Goal: Find specific page/section

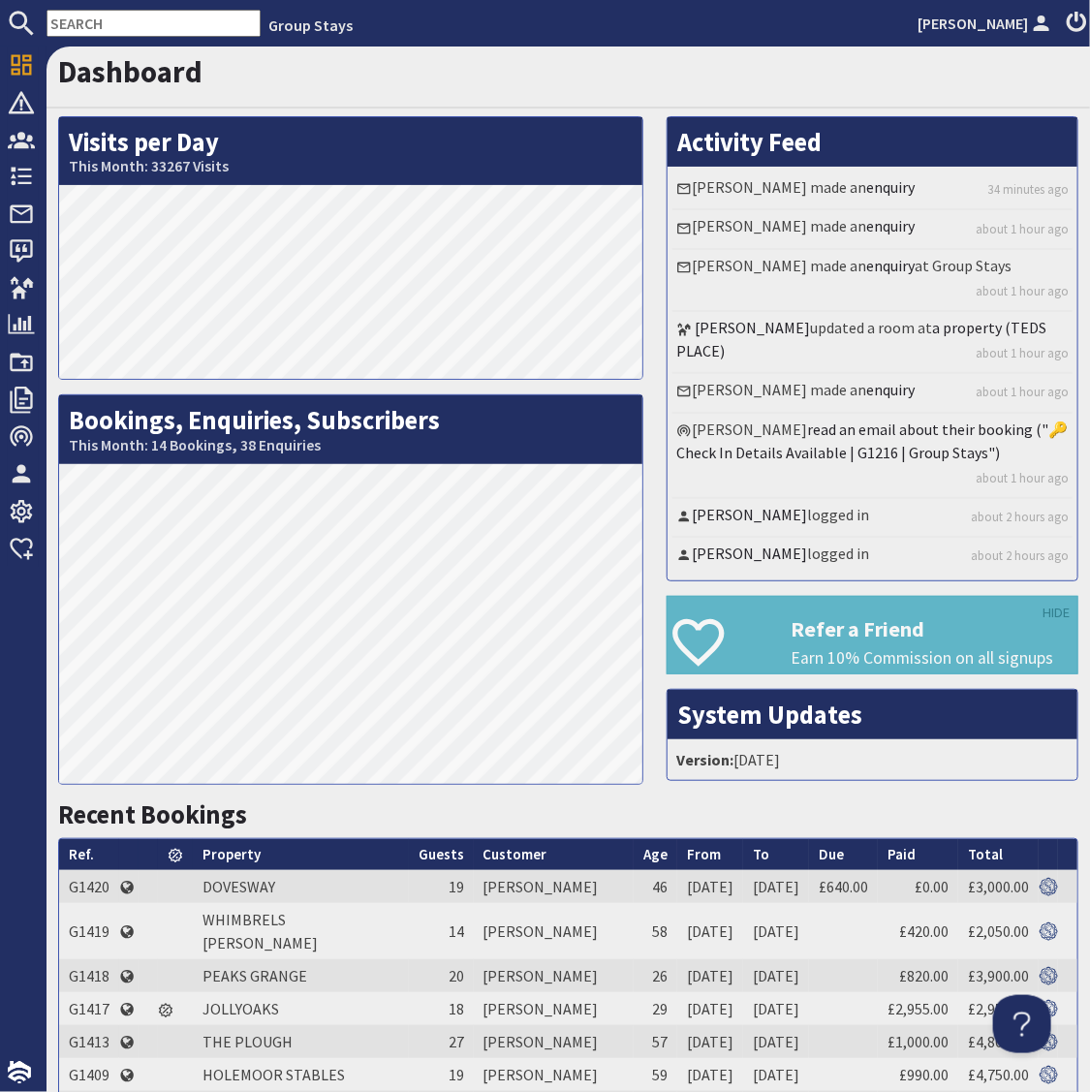
click at [146, 26] on input "text" at bounding box center [154, 23] width 214 height 27
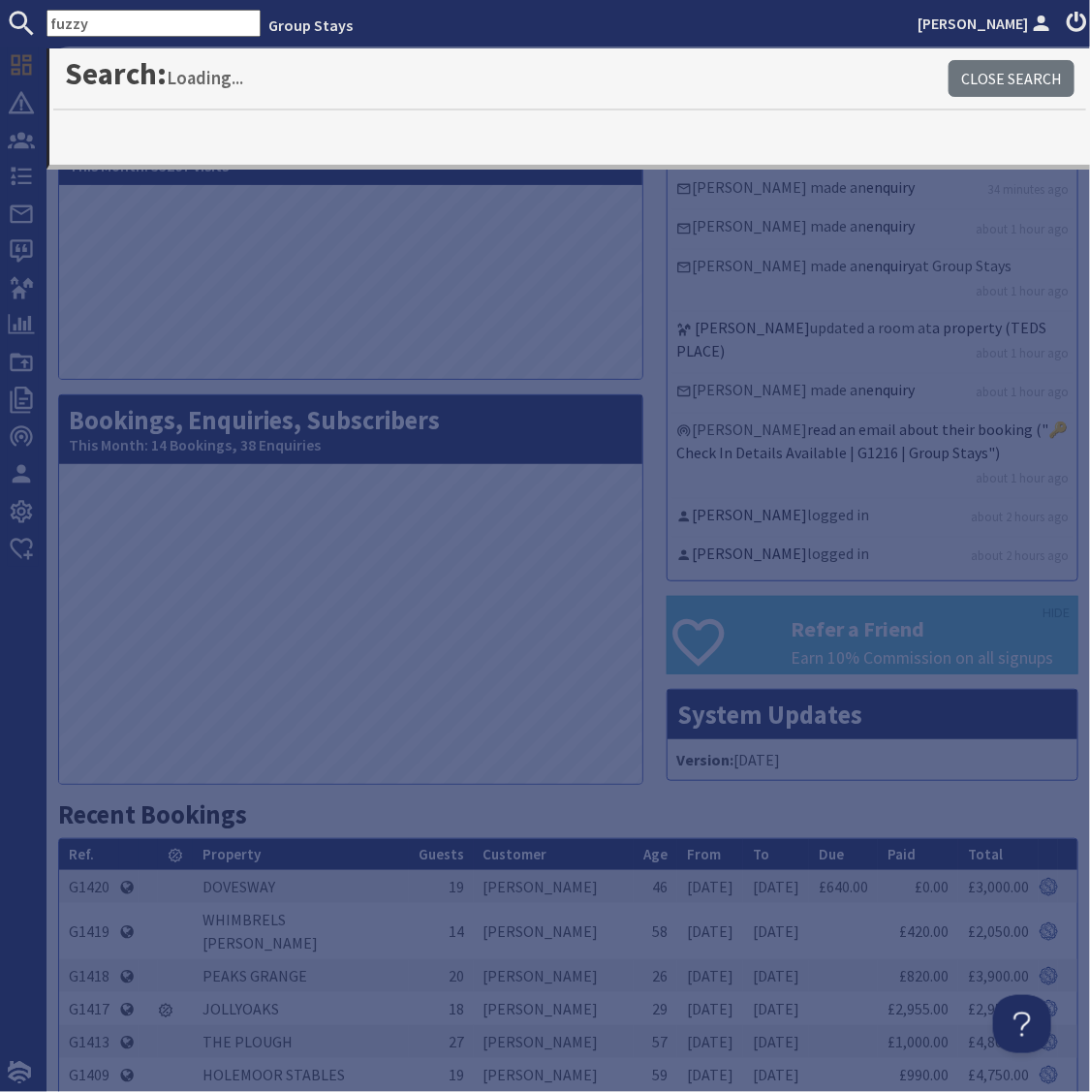
type input "fuzzy"
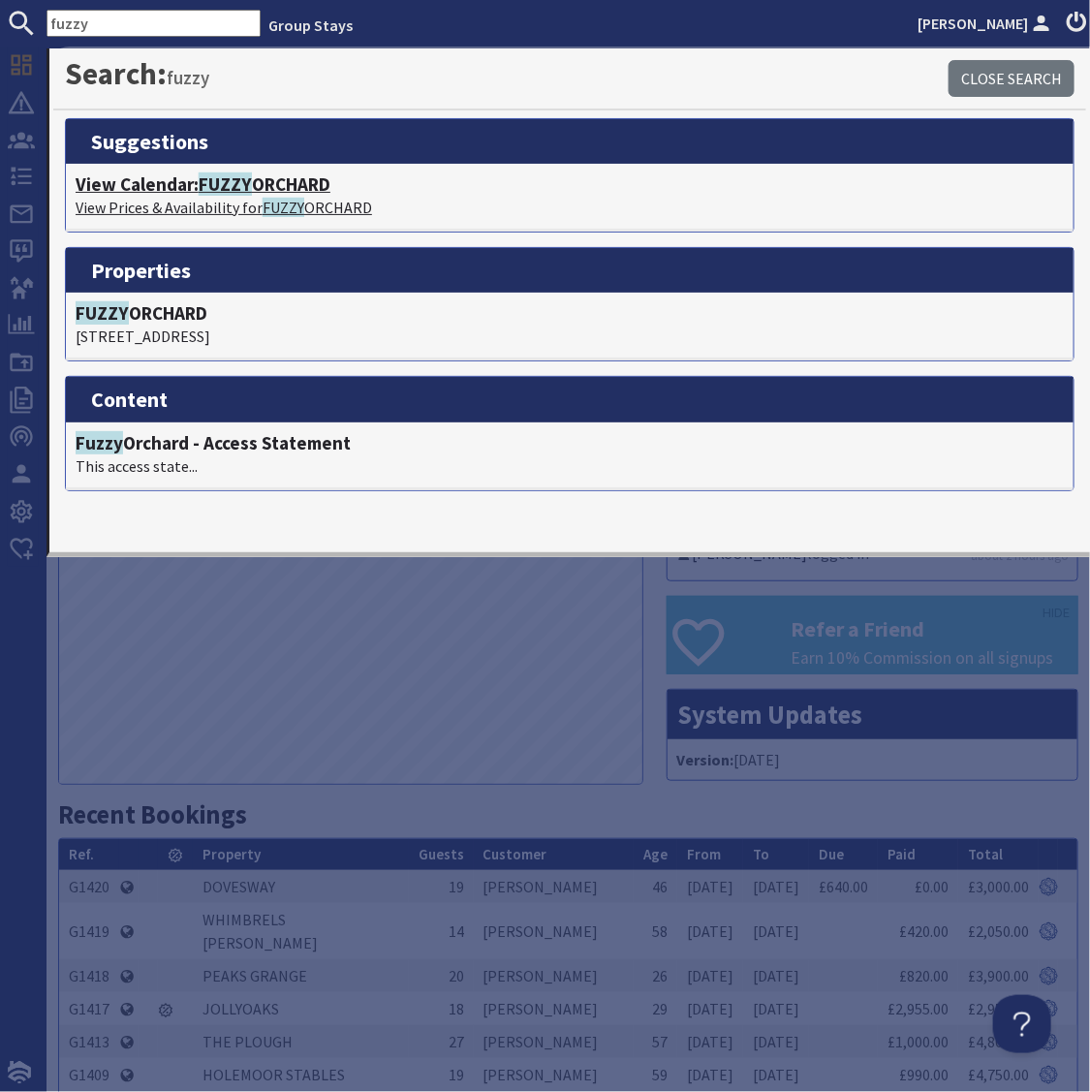
click at [237, 182] on span "FUZZY" at bounding box center [225, 183] width 53 height 23
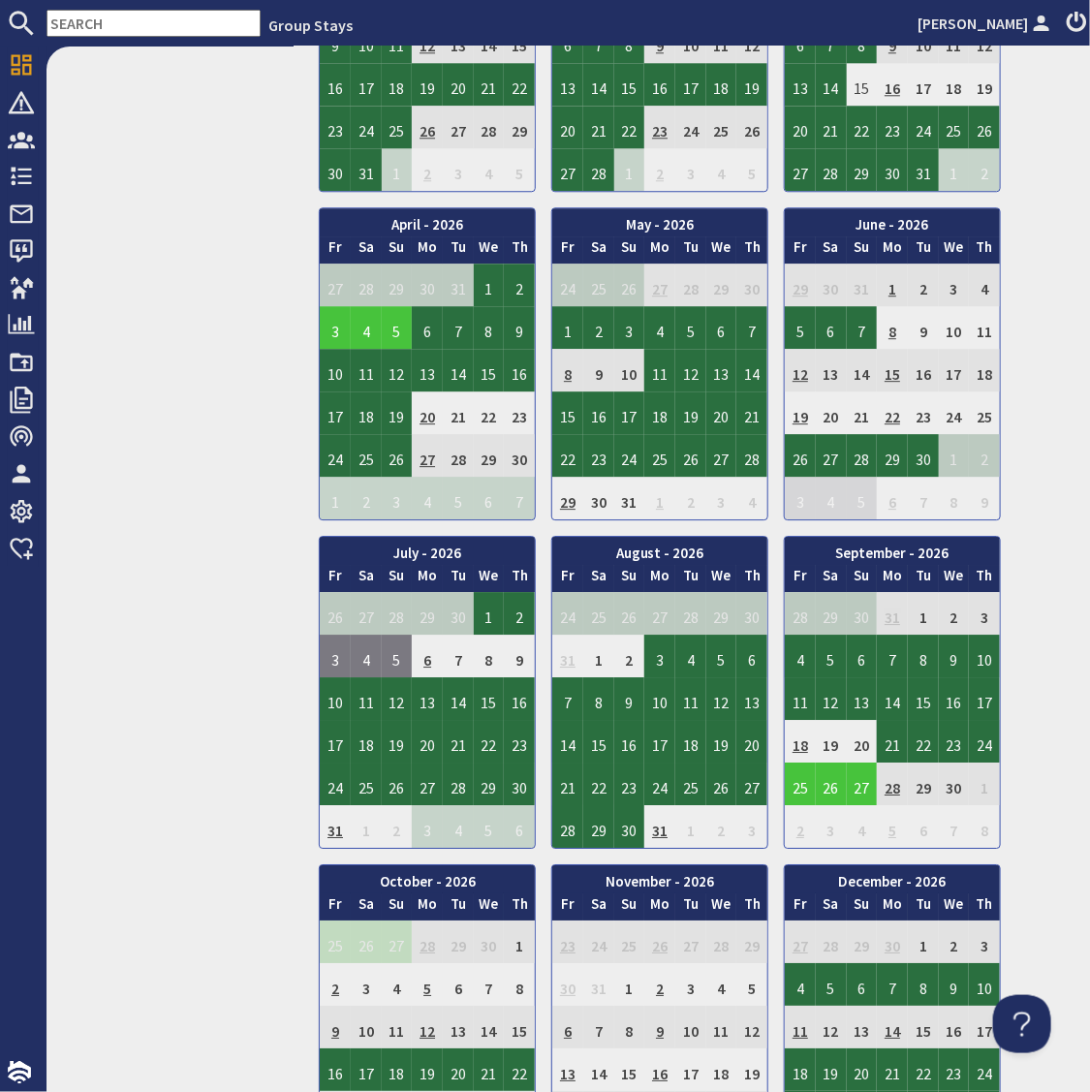
scroll to position [1646, 0]
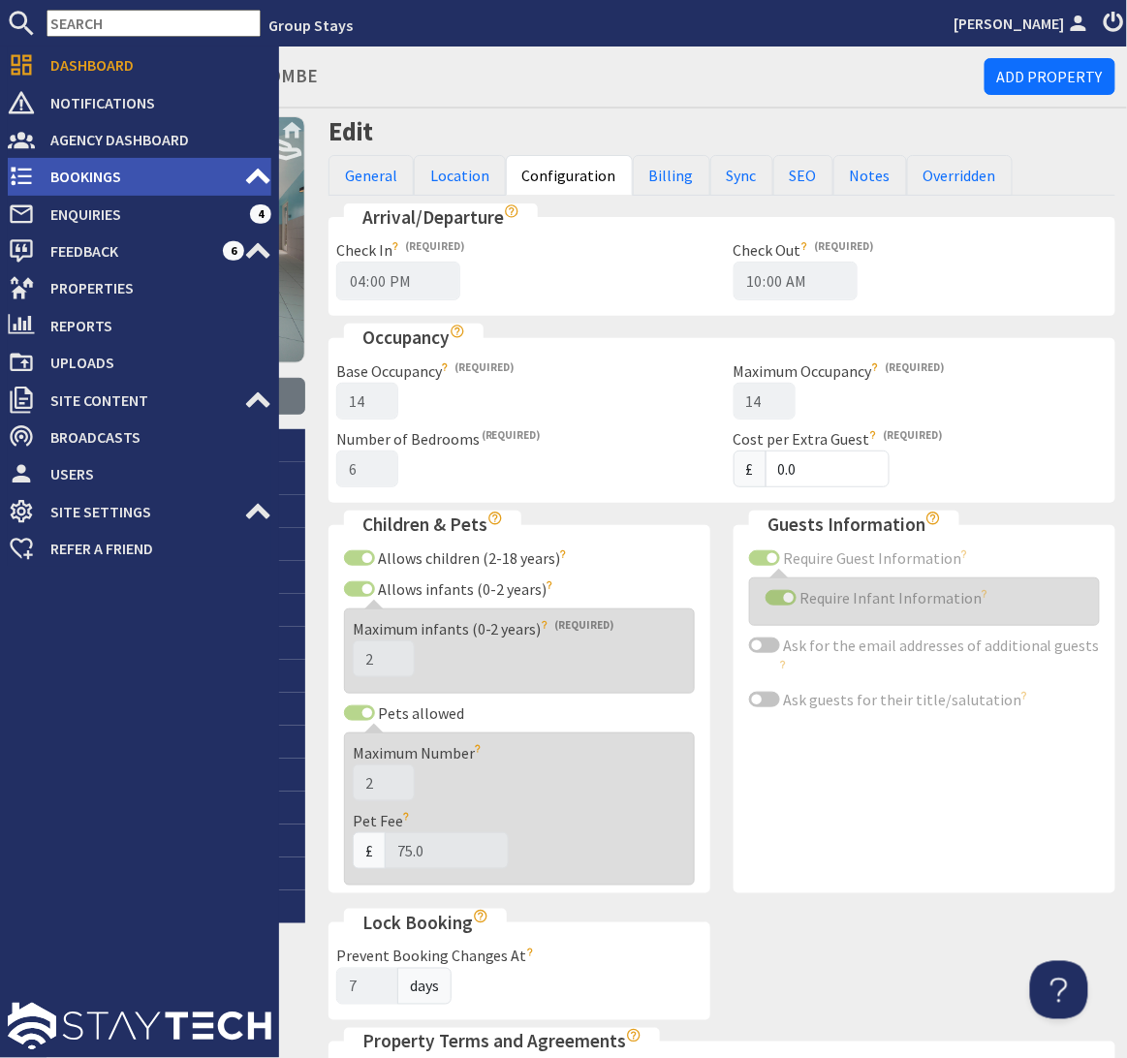
click at [78, 180] on span "Bookings" at bounding box center [139, 176] width 209 height 31
